Goal: Browse casually

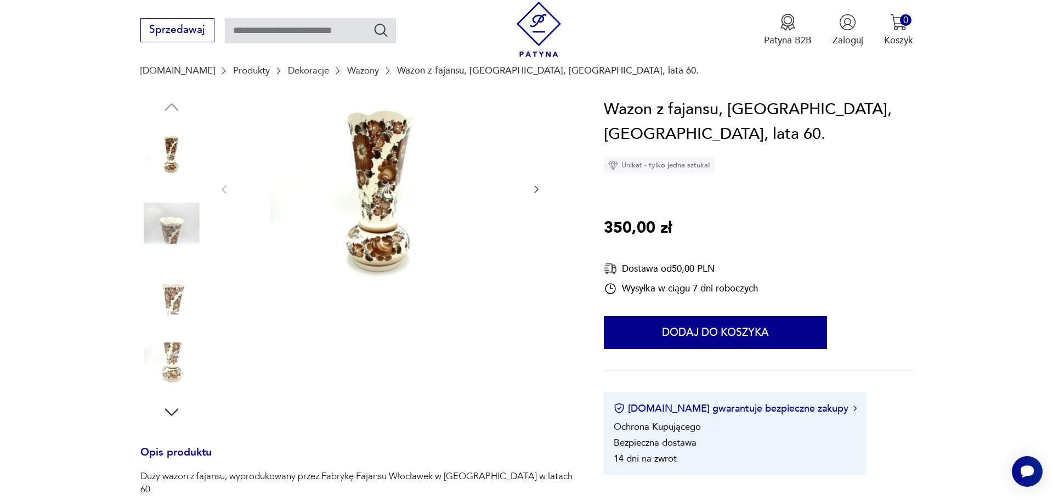
scroll to position [110, 0]
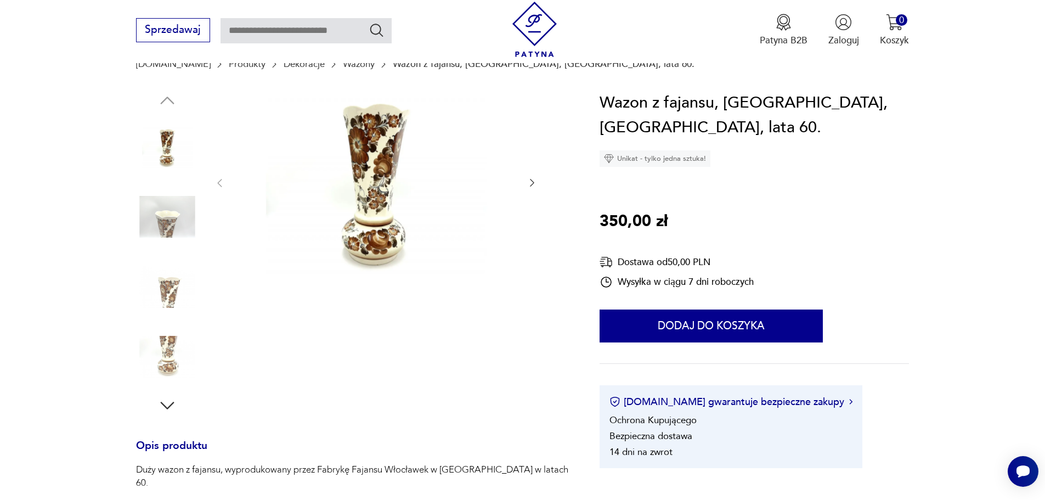
click at [536, 182] on icon "button" at bounding box center [531, 182] width 11 height 11
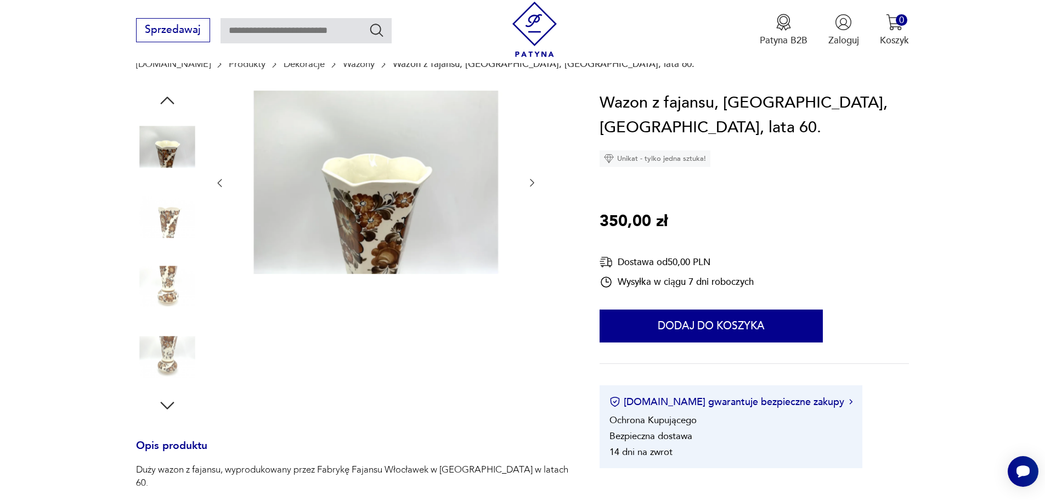
click at [539, 180] on div at bounding box center [352, 252] width 432 height 325
drag, startPoint x: 526, startPoint y: 177, endPoint x: 530, endPoint y: 188, distance: 11.6
click at [526, 179] on div at bounding box center [376, 182] width 324 height 185
click at [531, 182] on icon "button" at bounding box center [531, 182] width 11 height 11
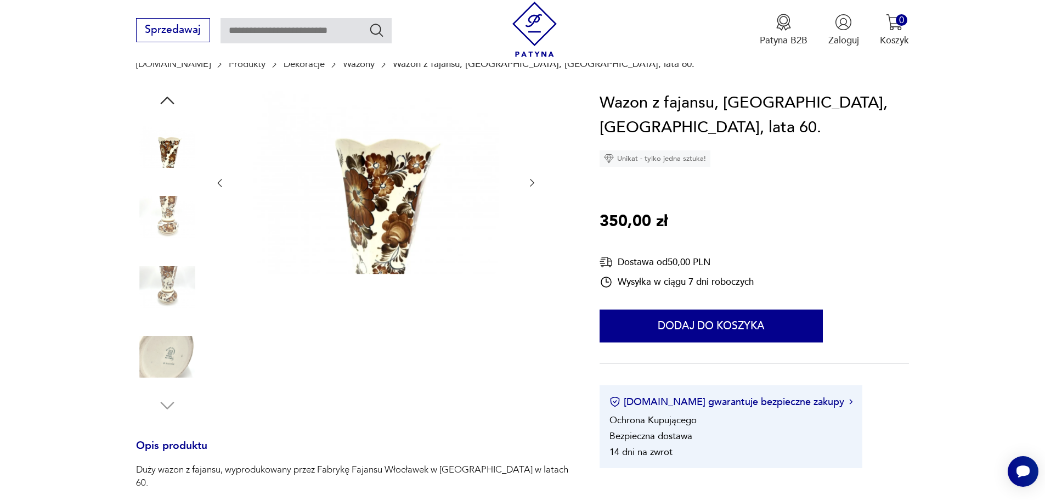
click at [532, 183] on icon "button" at bounding box center [531, 182] width 11 height 11
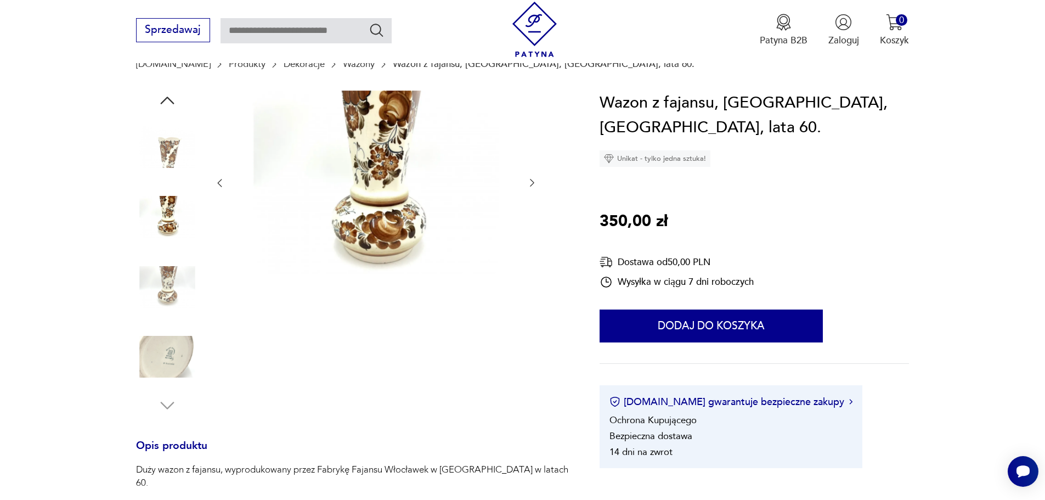
click at [382, 222] on img at bounding box center [376, 181] width 275 height 183
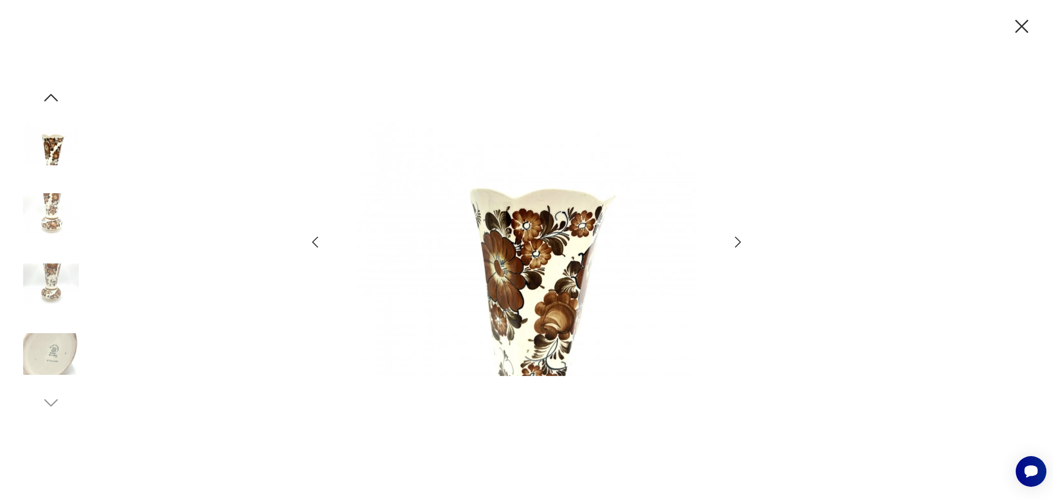
click at [547, 198] on img at bounding box center [526, 249] width 381 height 400
click at [557, 180] on img at bounding box center [526, 249] width 381 height 400
drag, startPoint x: 1030, startPoint y: 24, endPoint x: 980, endPoint y: 33, distance: 51.3
click at [1030, 25] on icon "button" at bounding box center [1021, 26] width 23 height 23
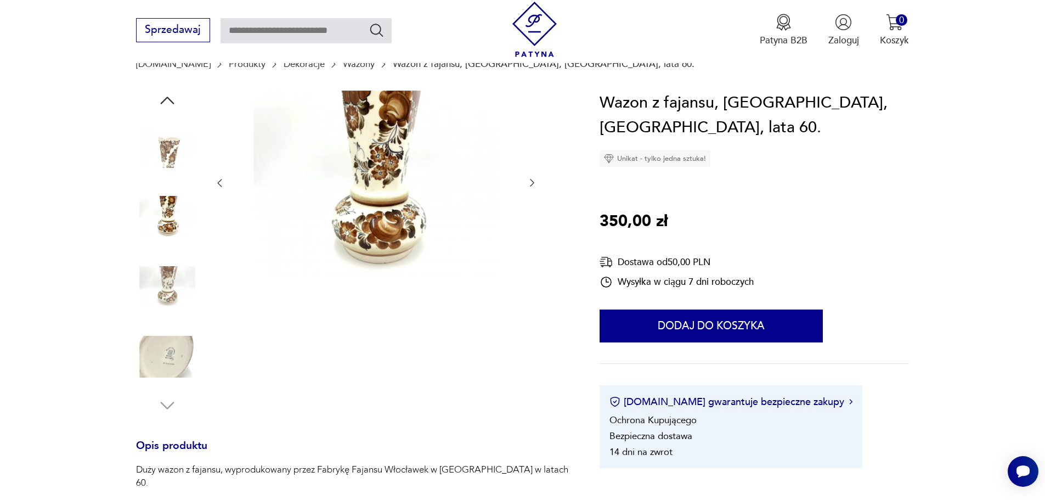
click at [374, 235] on img at bounding box center [376, 181] width 275 height 183
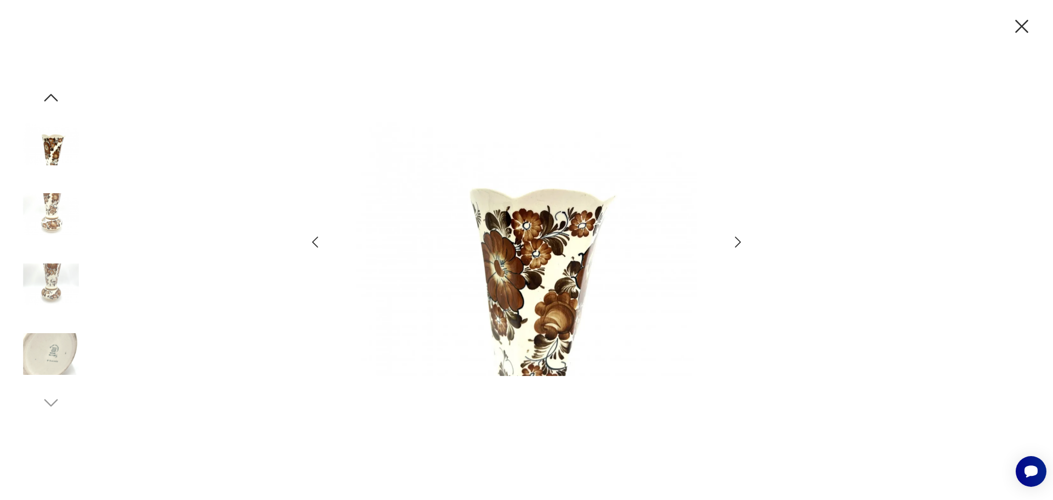
click at [1023, 29] on icon "button" at bounding box center [1021, 26] width 23 height 23
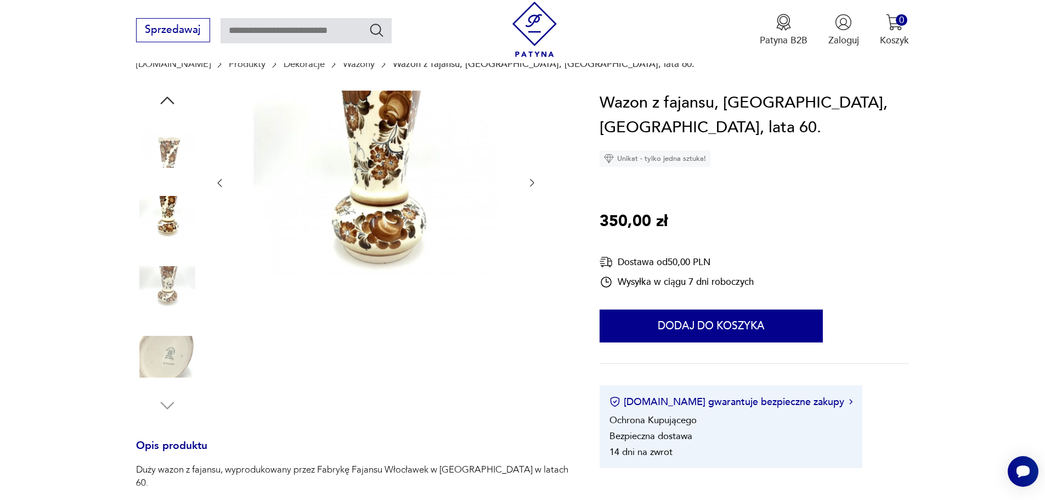
click at [535, 182] on icon "button" at bounding box center [531, 182] width 11 height 11
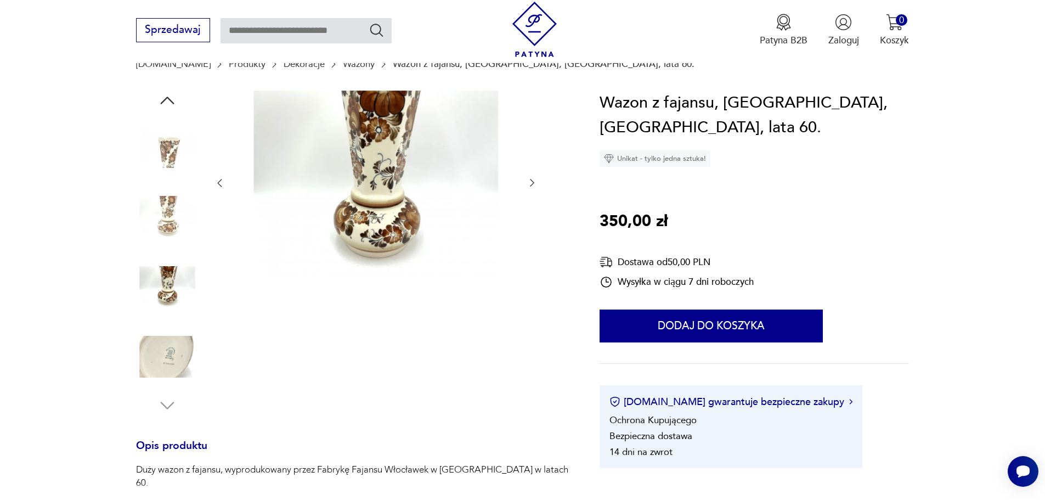
click at [344, 137] on img at bounding box center [376, 181] width 275 height 183
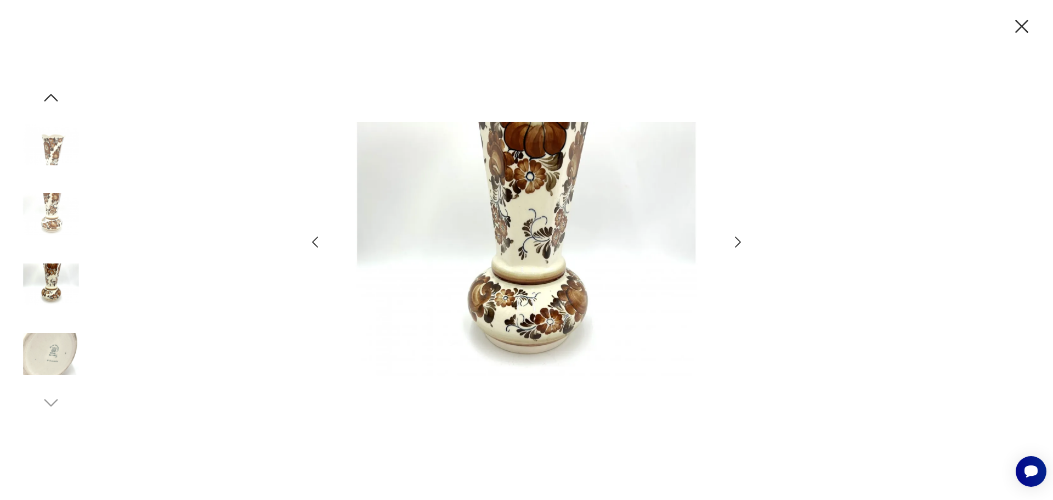
click at [734, 242] on icon "button" at bounding box center [738, 242] width 16 height 16
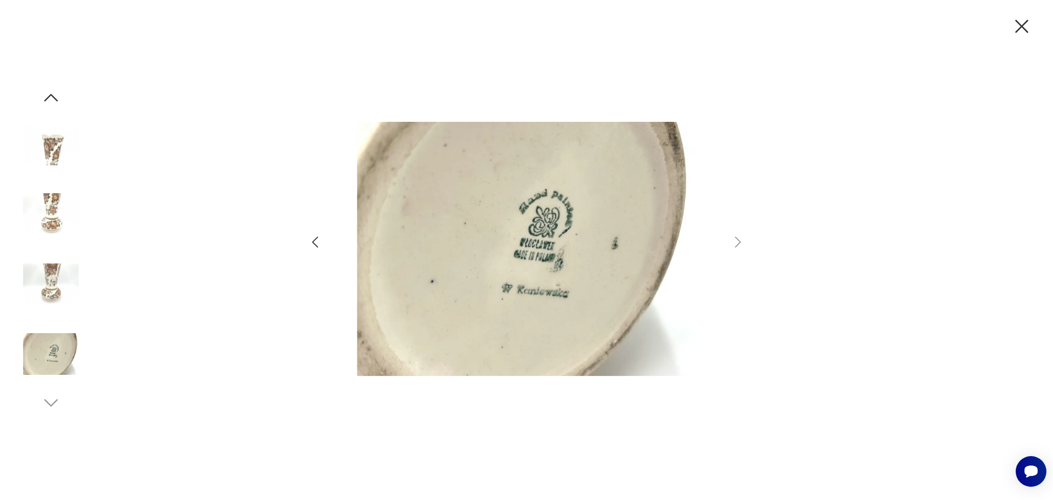
click at [315, 241] on icon "button" at bounding box center [315, 242] width 16 height 16
